Goal: Task Accomplishment & Management: Use online tool/utility

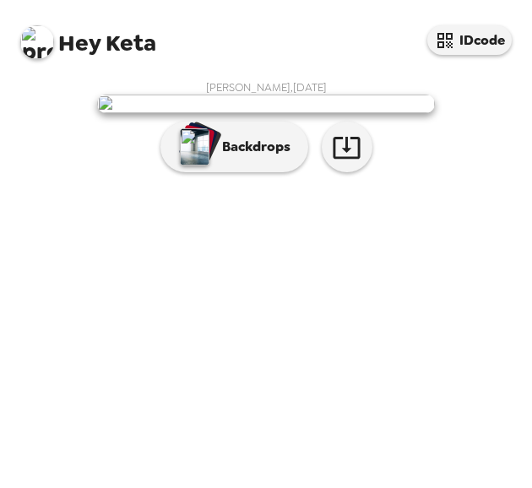
scroll to position [84, 0]
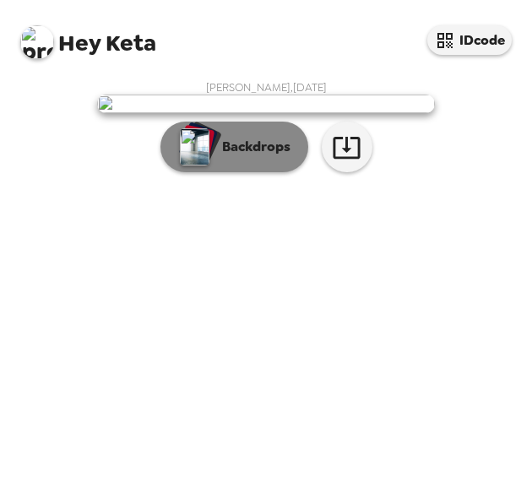
click at [200, 166] on img "button" at bounding box center [195, 146] width 30 height 37
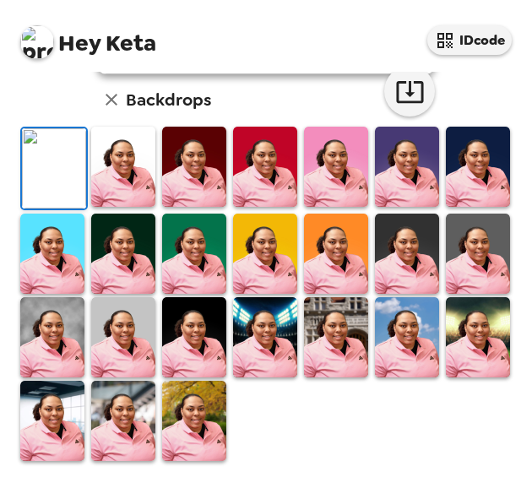
scroll to position [253, 0]
click at [328, 207] on img at bounding box center [336, 167] width 64 height 80
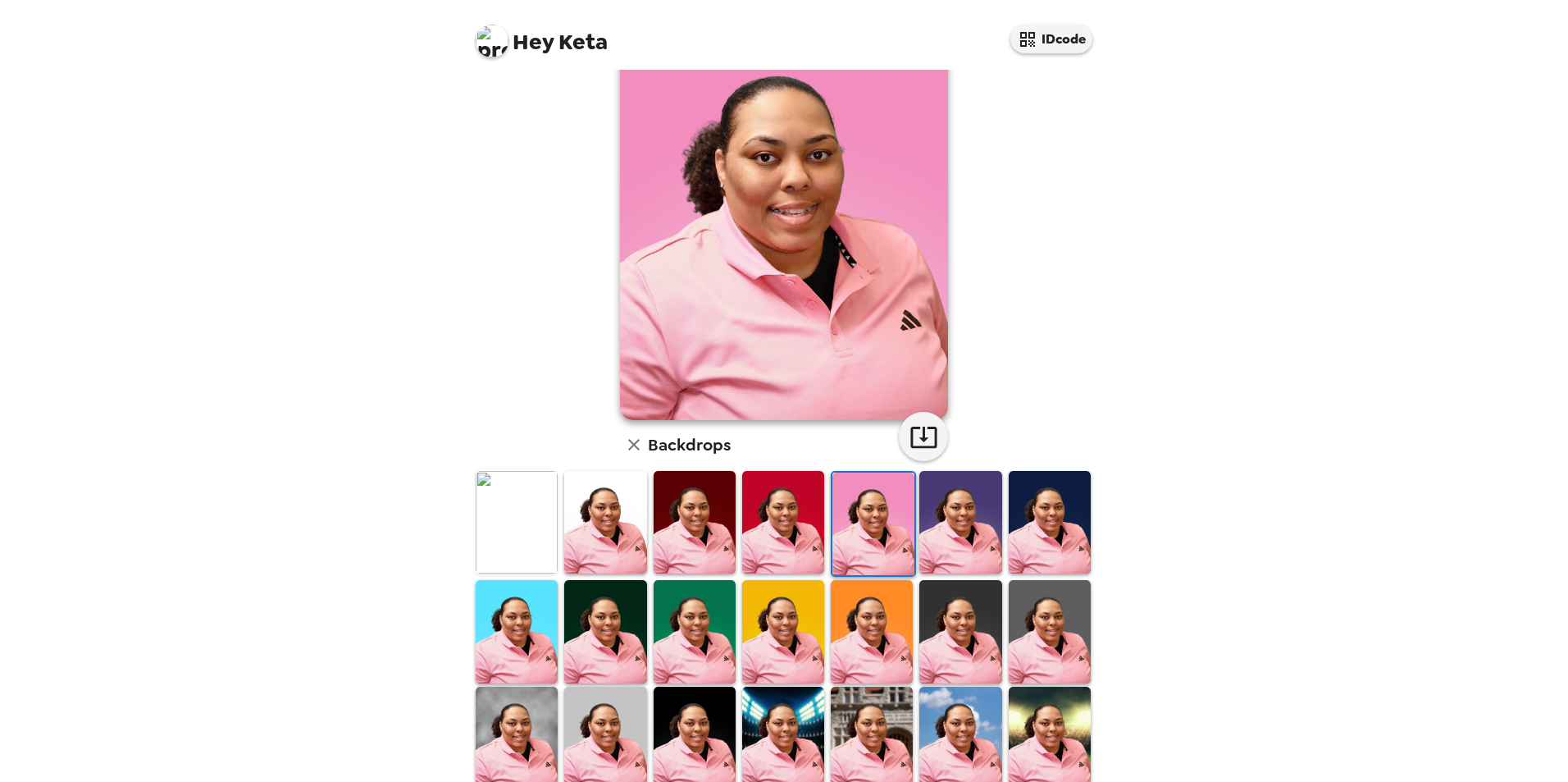
scroll to position [164, 0]
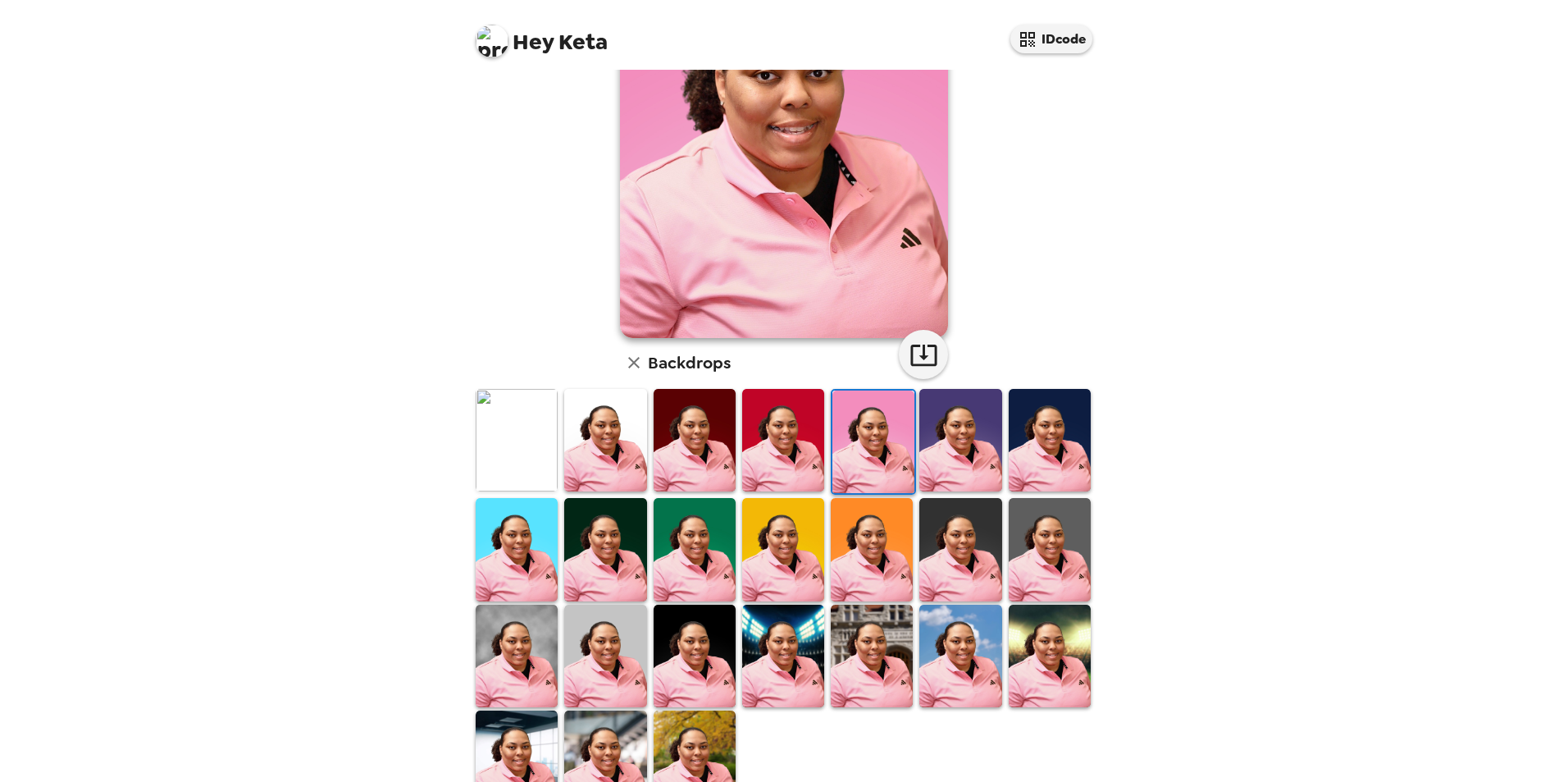
click at [516, 473] on img at bounding box center [605, 550] width 82 height 103
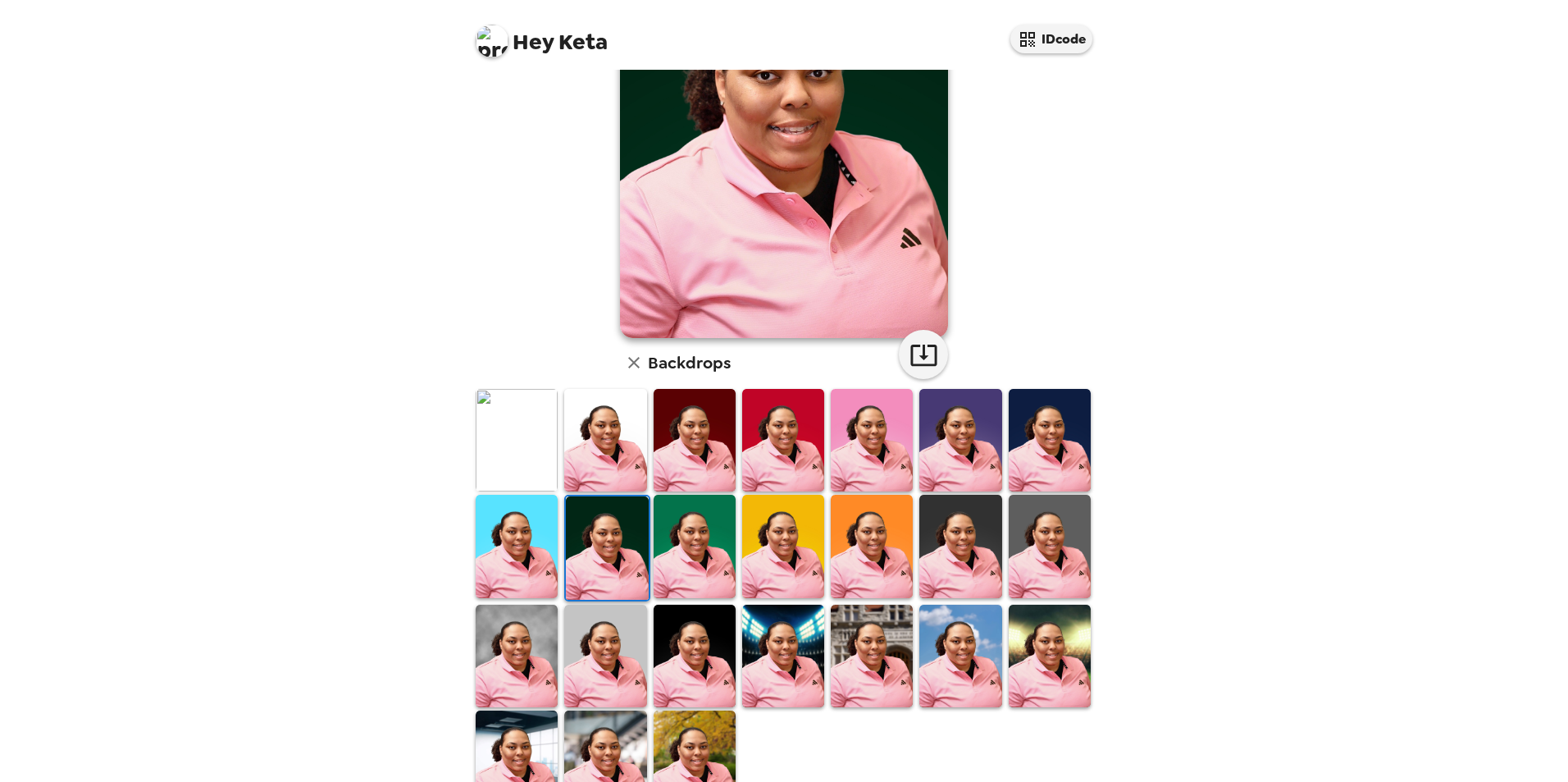
click at [504, 473] on img at bounding box center [517, 763] width 82 height 103
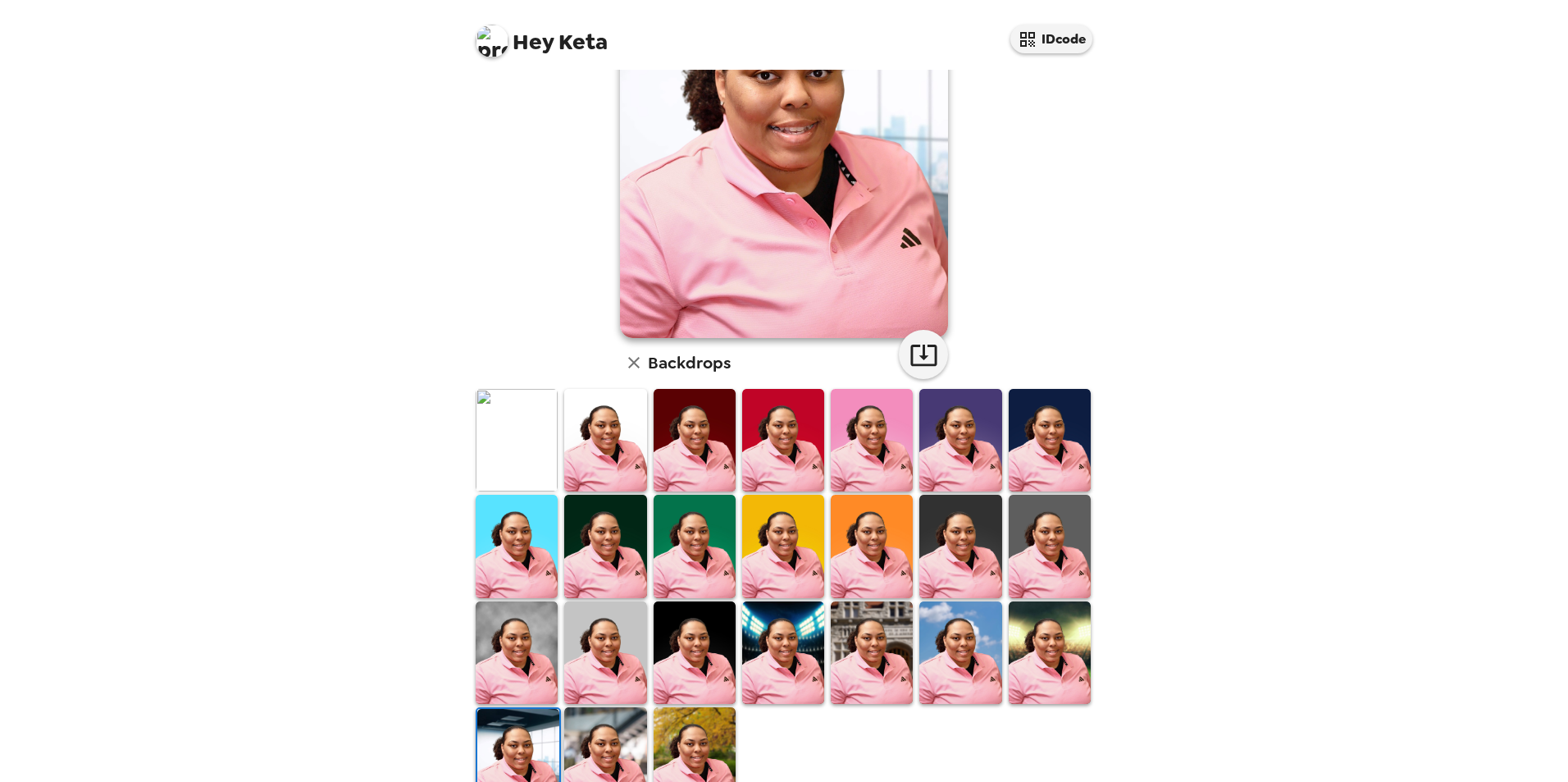
click at [516, 473] on img at bounding box center [783, 653] width 82 height 103
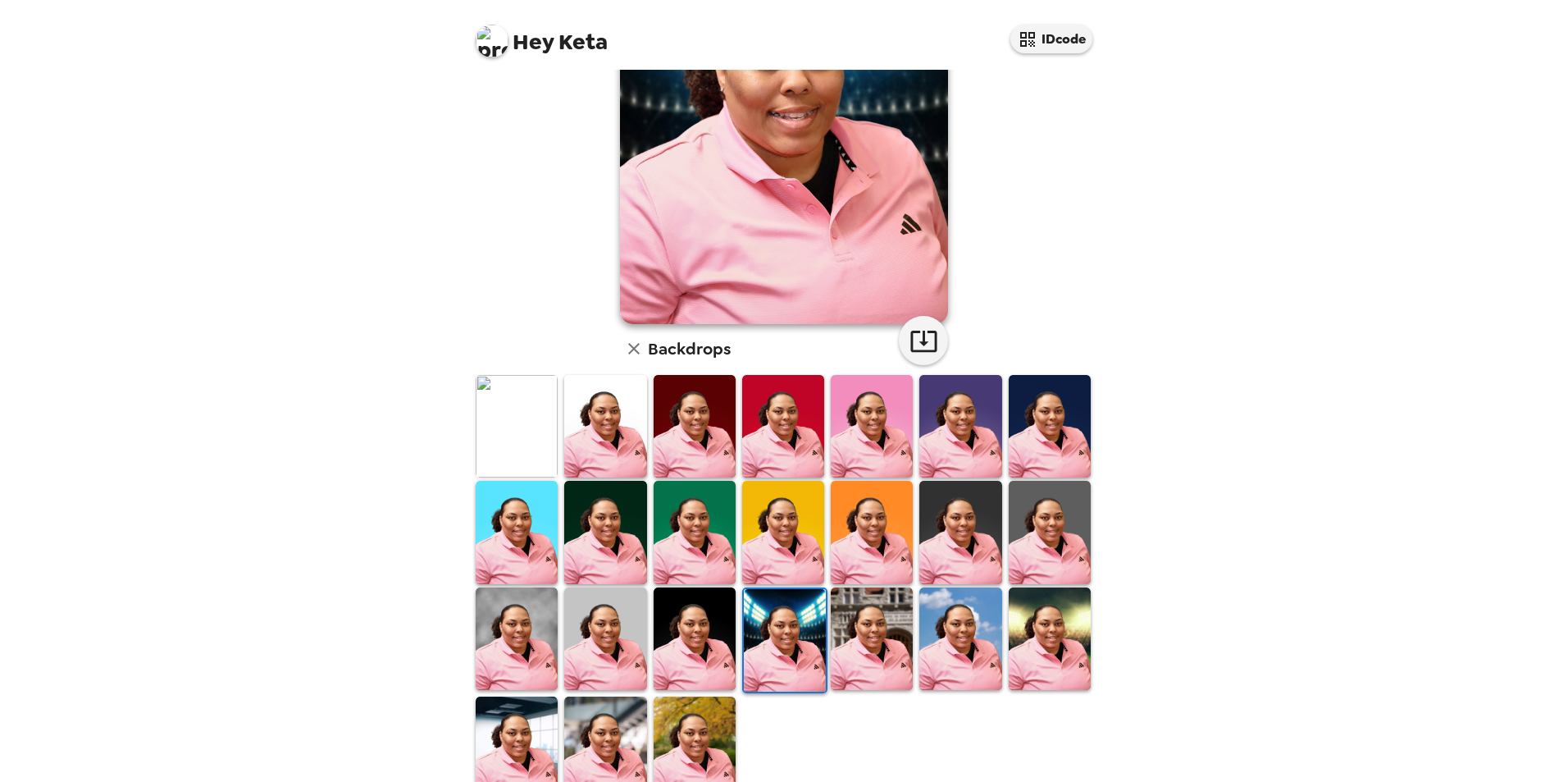
scroll to position [214, 0]
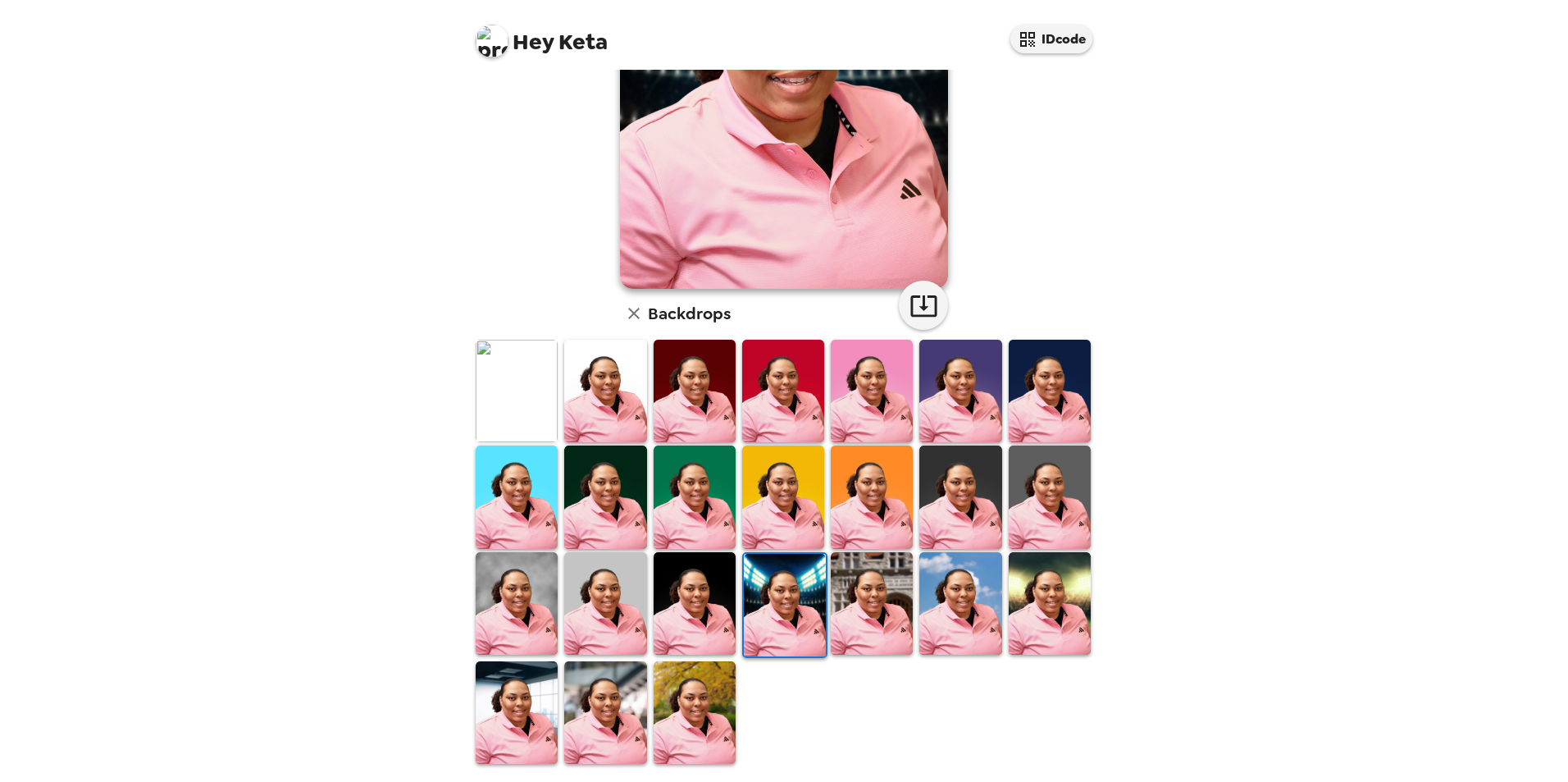
click at [516, 473] on img at bounding box center [960, 603] width 82 height 103
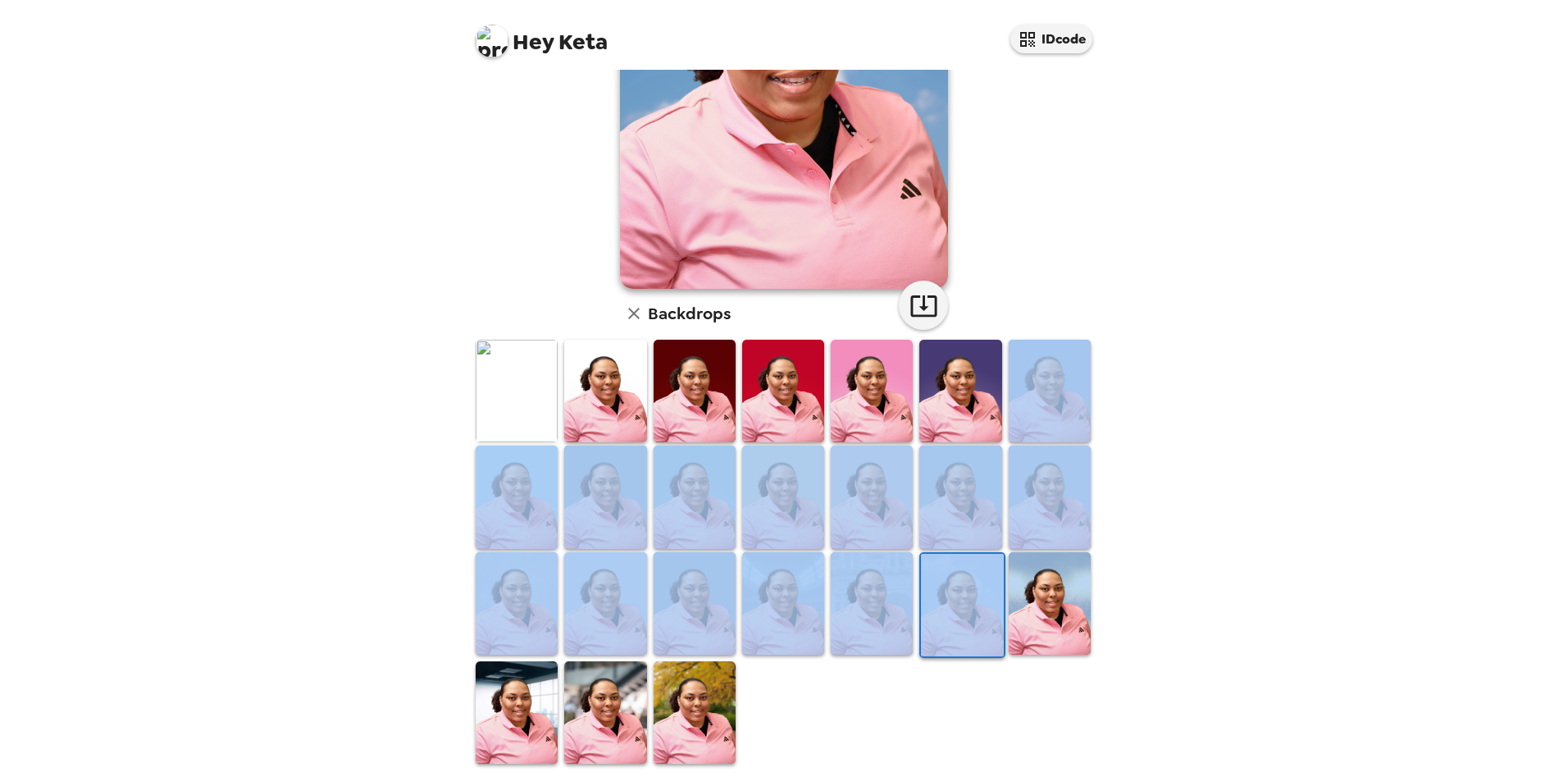
drag, startPoint x: 1115, startPoint y: 564, endPoint x: 1129, endPoint y: 390, distance: 174.6
click at [516, 390] on div "Hey Keta IDcode [PERSON_NAME] , [DATE] Backdrops" at bounding box center [784, 391] width 1568 height 782
drag, startPoint x: 1129, startPoint y: 390, endPoint x: 1113, endPoint y: 443, distance: 55.4
click at [516, 443] on div "Hey Keta IDcode [PERSON_NAME] , [DATE] Backdrops" at bounding box center [784, 391] width 1568 height 782
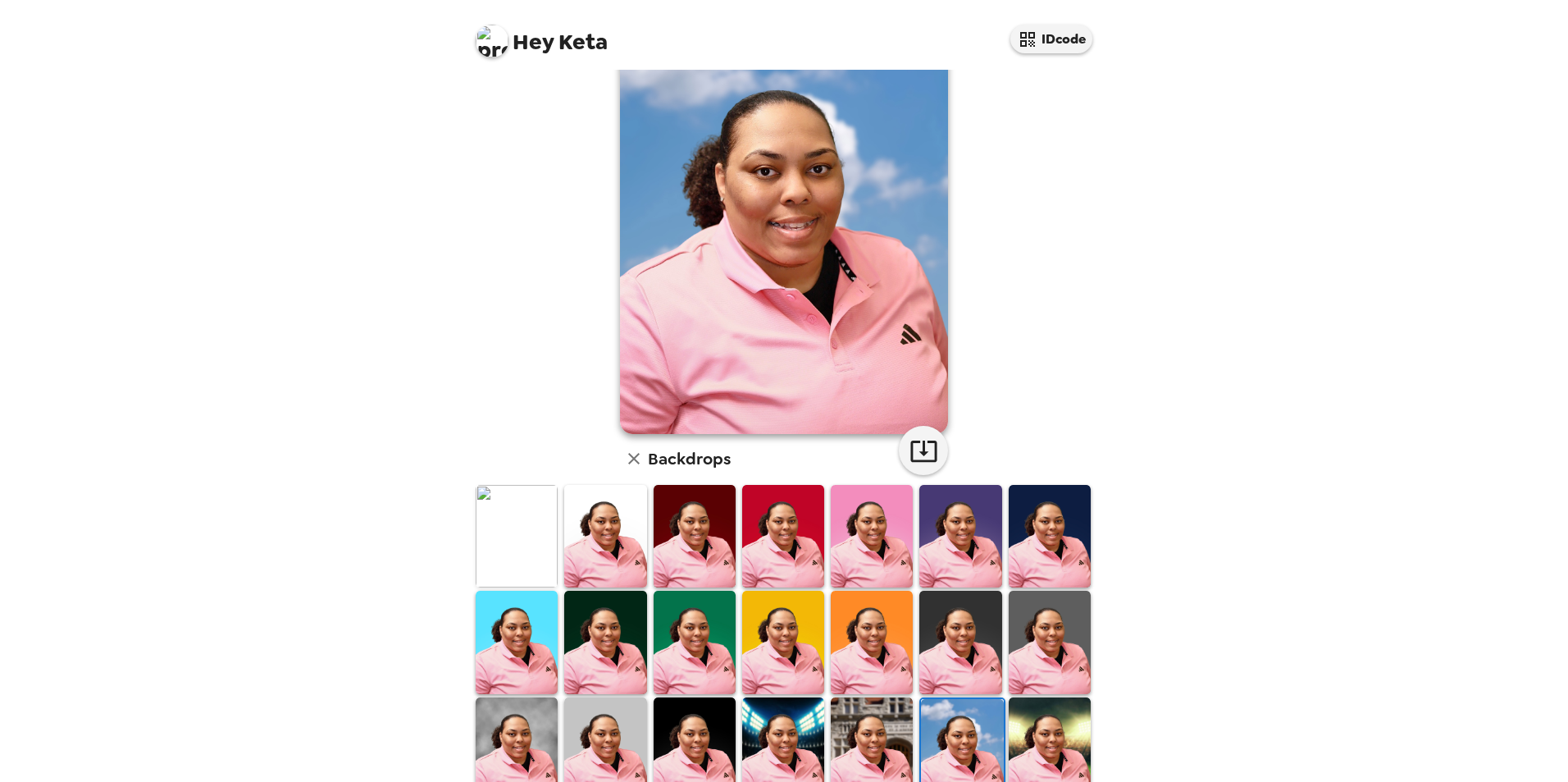
scroll to position [69, 0]
click at [494, 473] on img at bounding box center [517, 535] width 82 height 103
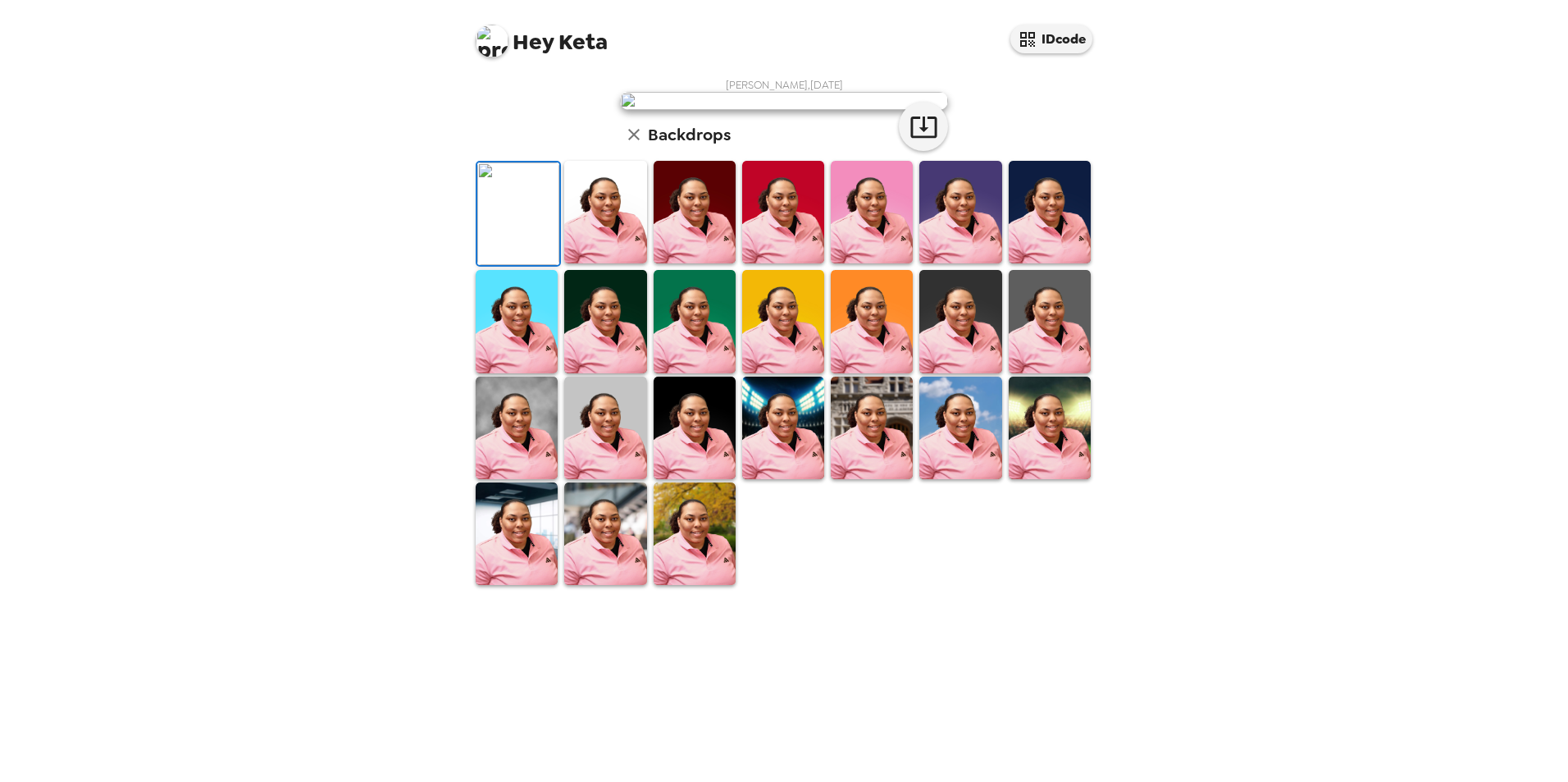
scroll to position [199, 0]
click at [516, 473] on img at bounding box center [517, 428] width 82 height 103
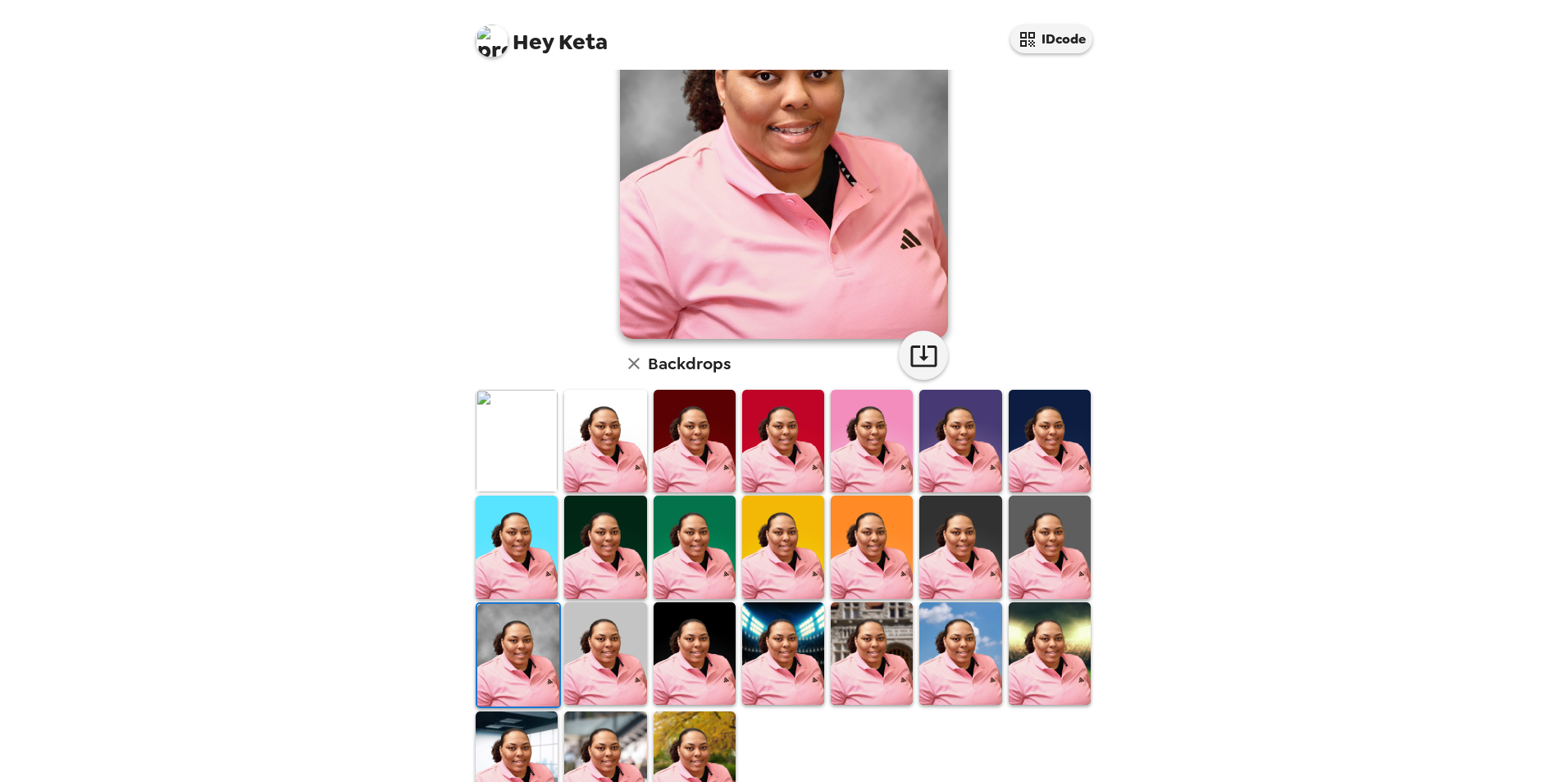
scroll to position [164, 0]
click at [516, 473] on img at bounding box center [605, 763] width 82 height 103
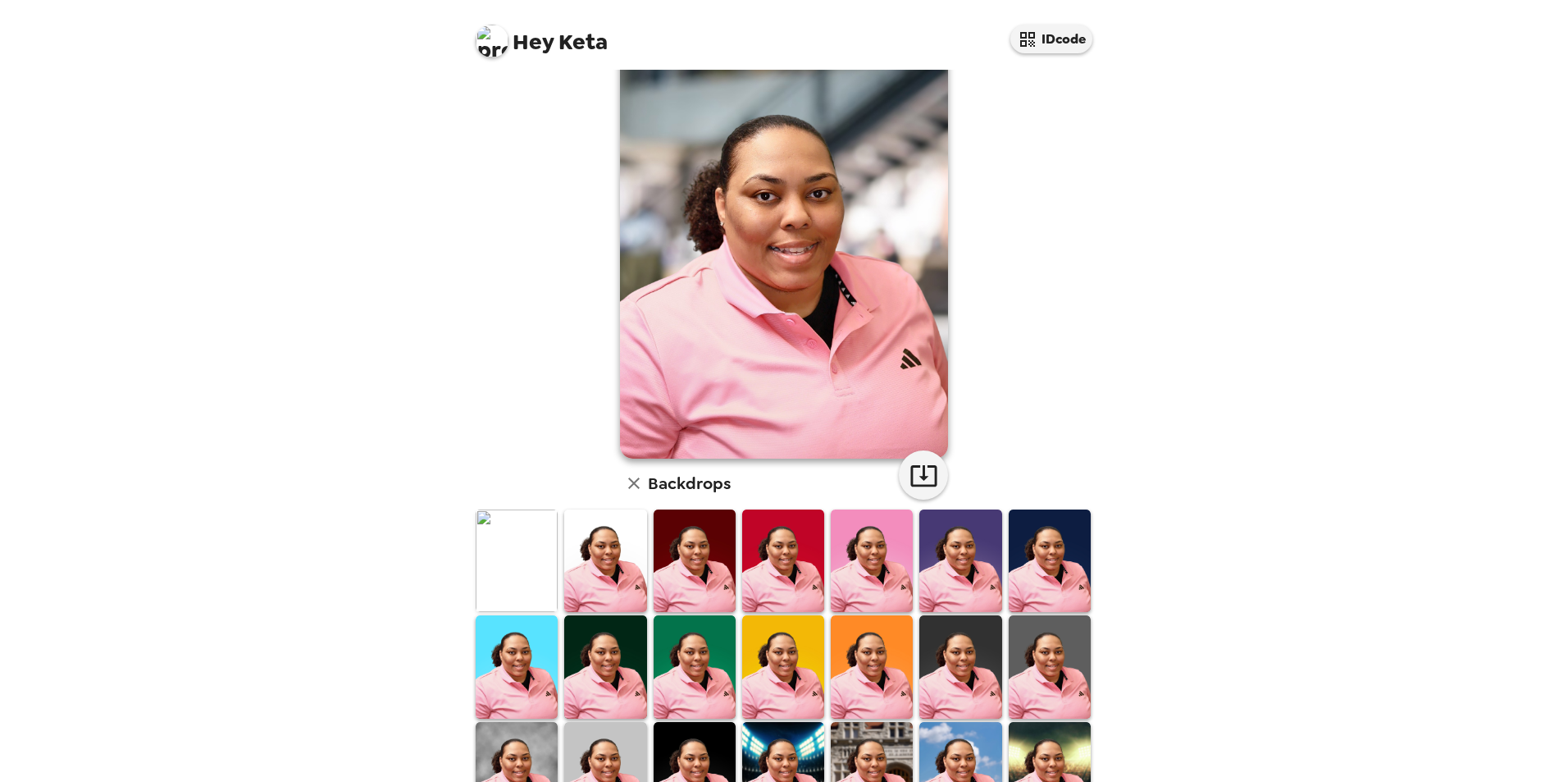
scroll to position [82, 0]
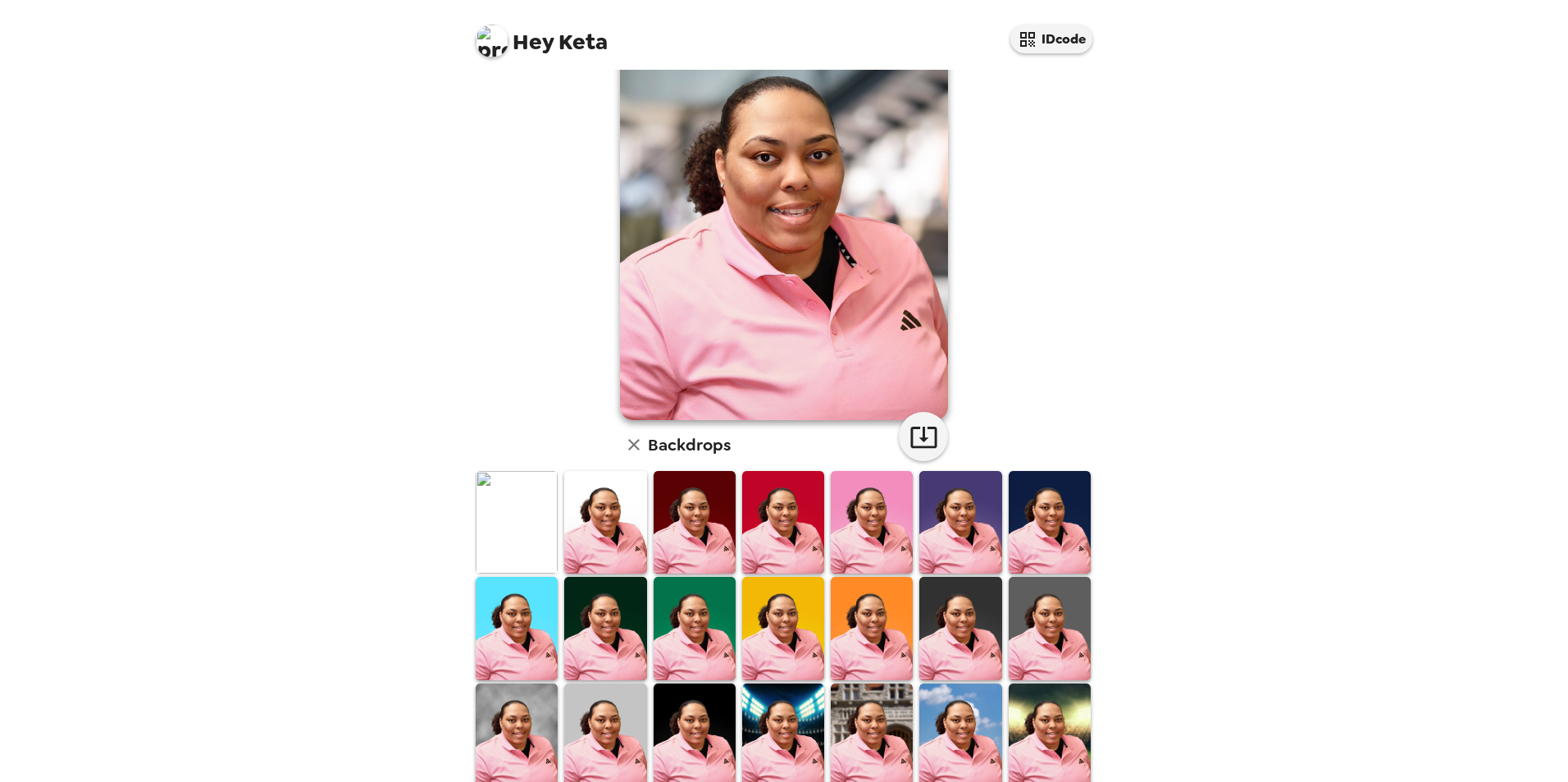
click at [516, 473] on img at bounding box center [872, 735] width 82 height 103
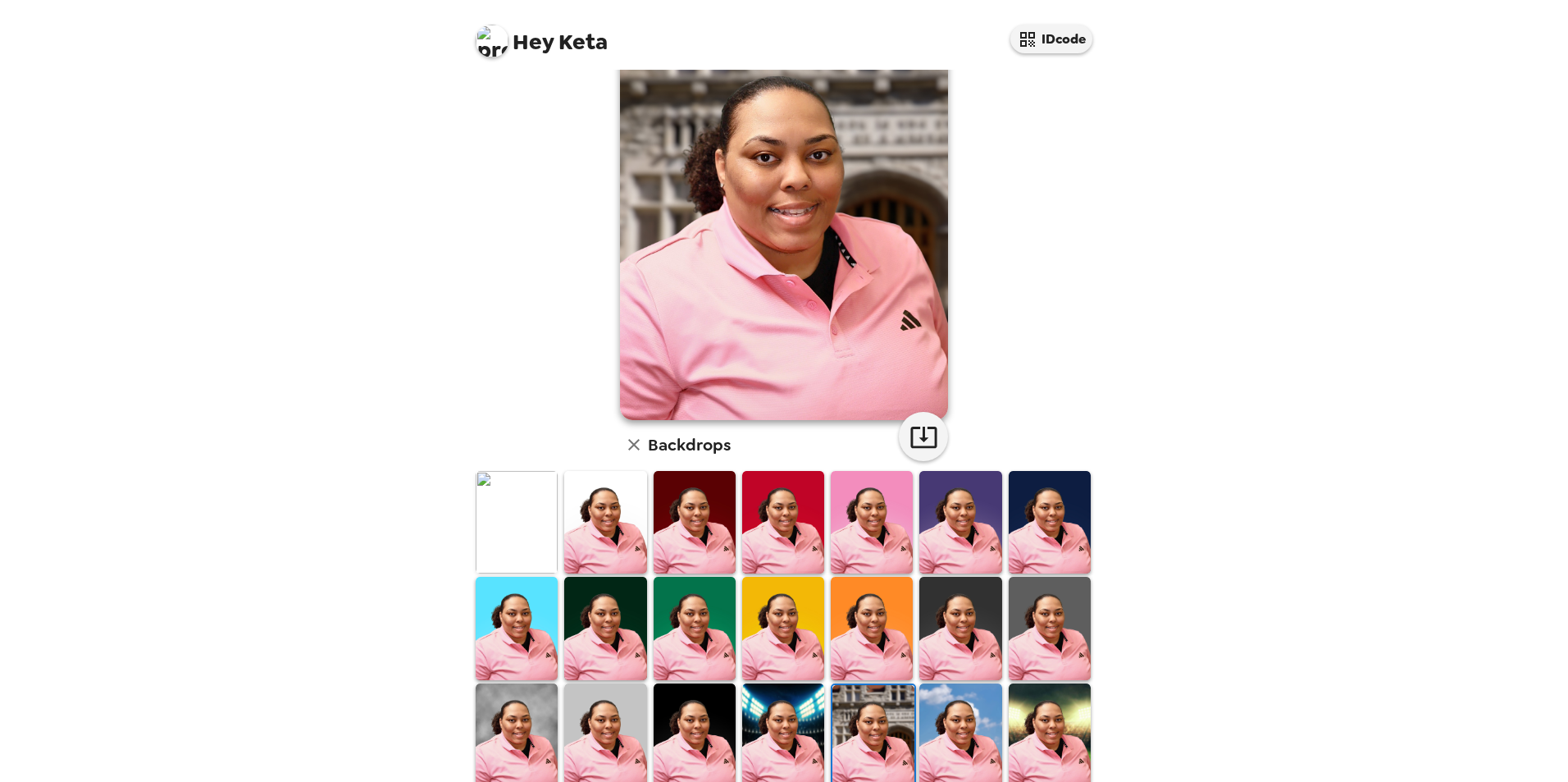
click at [516, 473] on img at bounding box center [517, 523] width 82 height 103
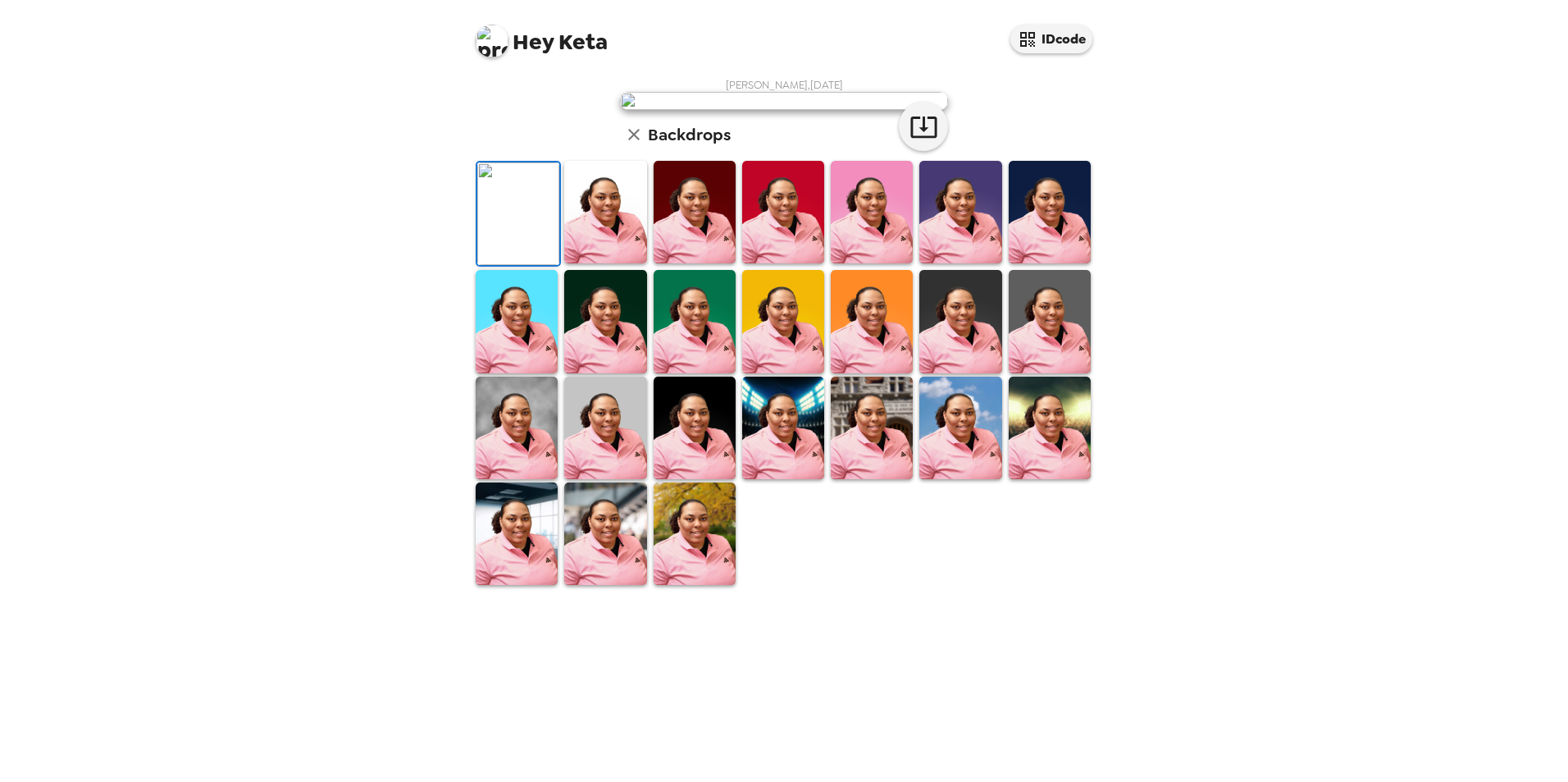
click at [516, 473] on img at bounding box center [783, 428] width 82 height 103
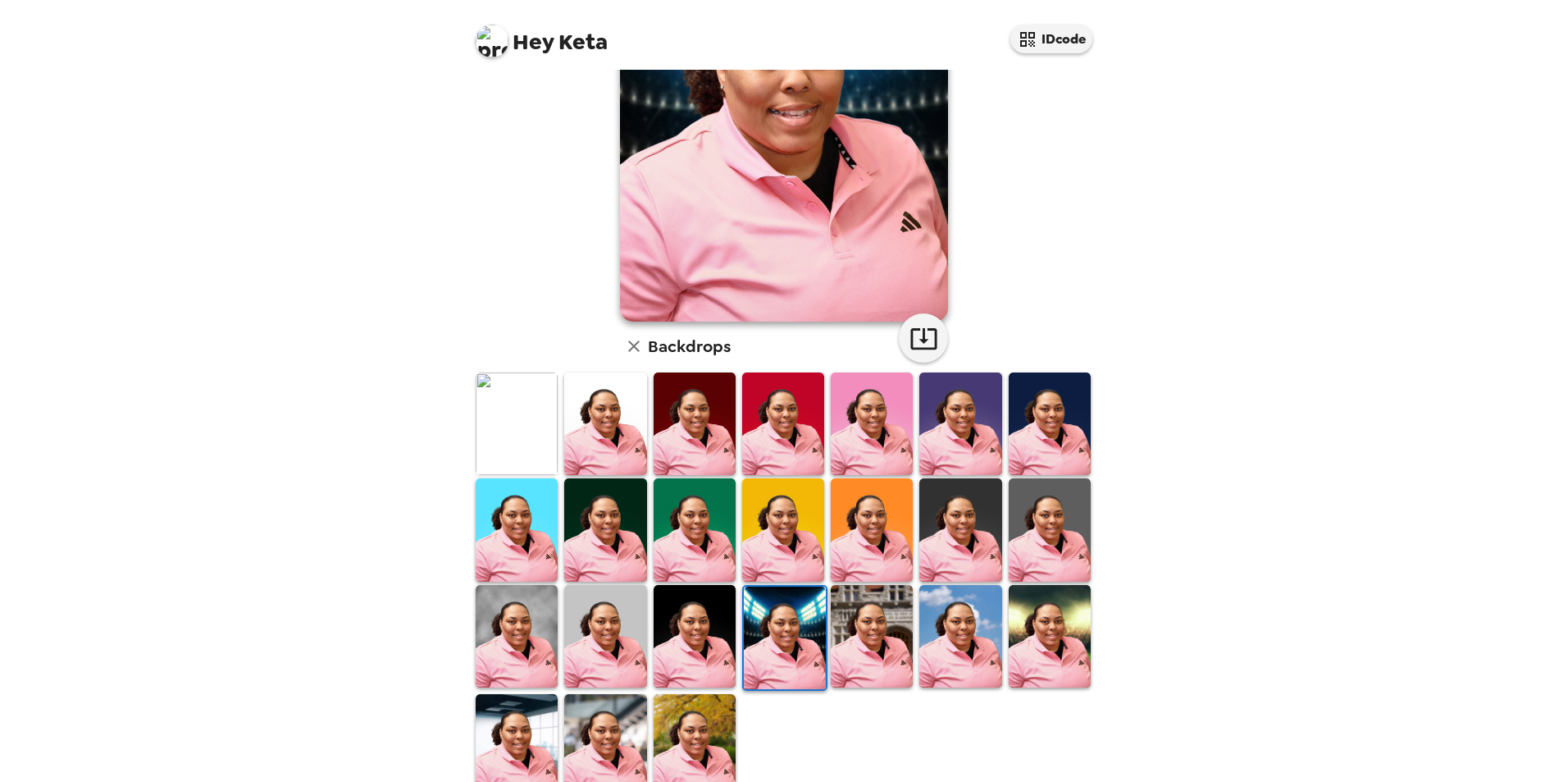
scroll to position [214, 0]
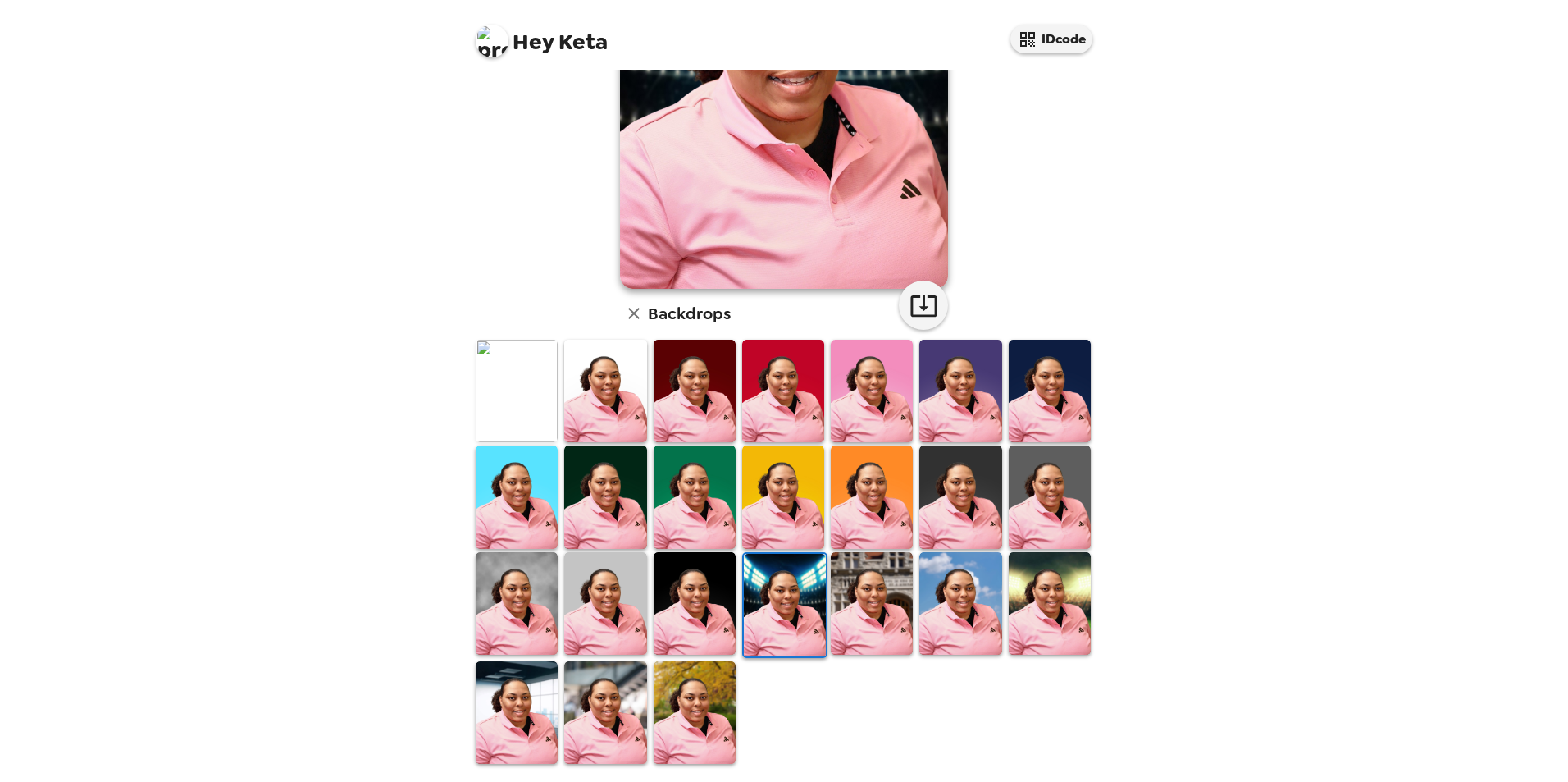
click at [516, 473] on img at bounding box center [694, 713] width 82 height 103
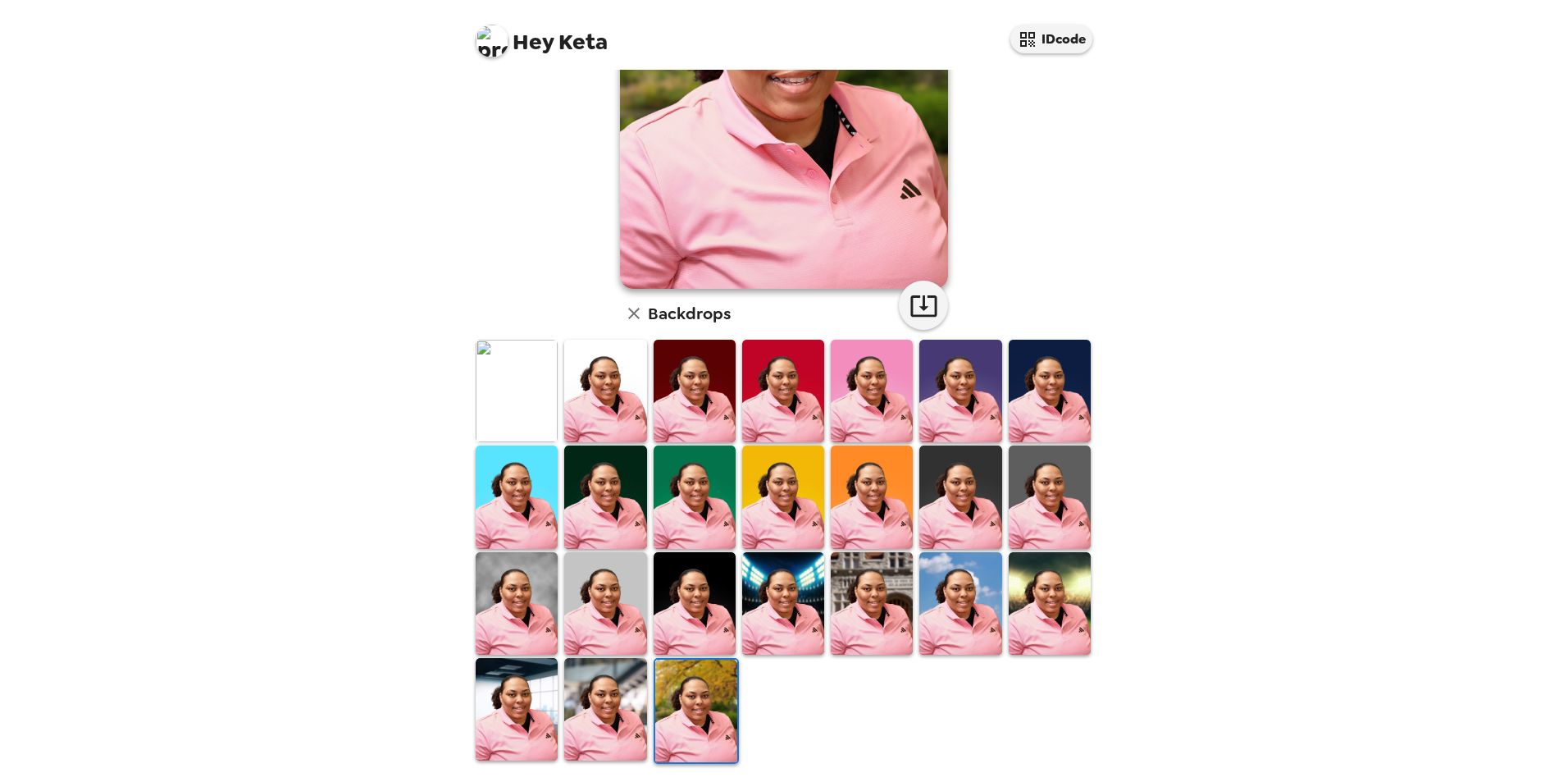
scroll to position [0, 0]
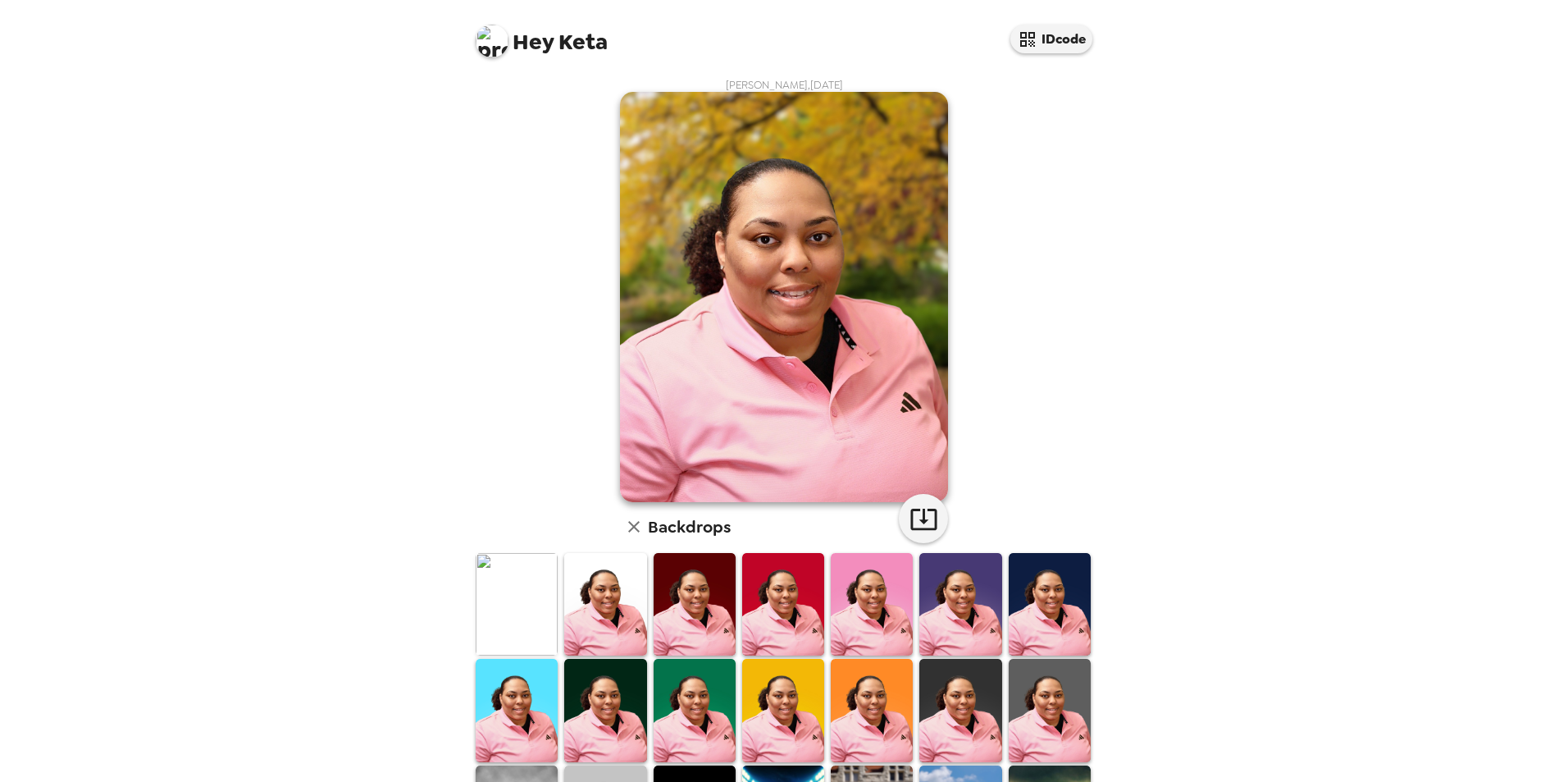
click at [826, 308] on img at bounding box center [784, 297] width 328 height 410
click at [799, 391] on img at bounding box center [784, 297] width 328 height 410
click at [910, 527] on icon "button" at bounding box center [924, 519] width 29 height 29
click at [1276, 146] on div "Hey Keta IDcode [PERSON_NAME] , [DATE] Backdrops" at bounding box center [784, 391] width 1568 height 782
